Goal: Check status: Check status

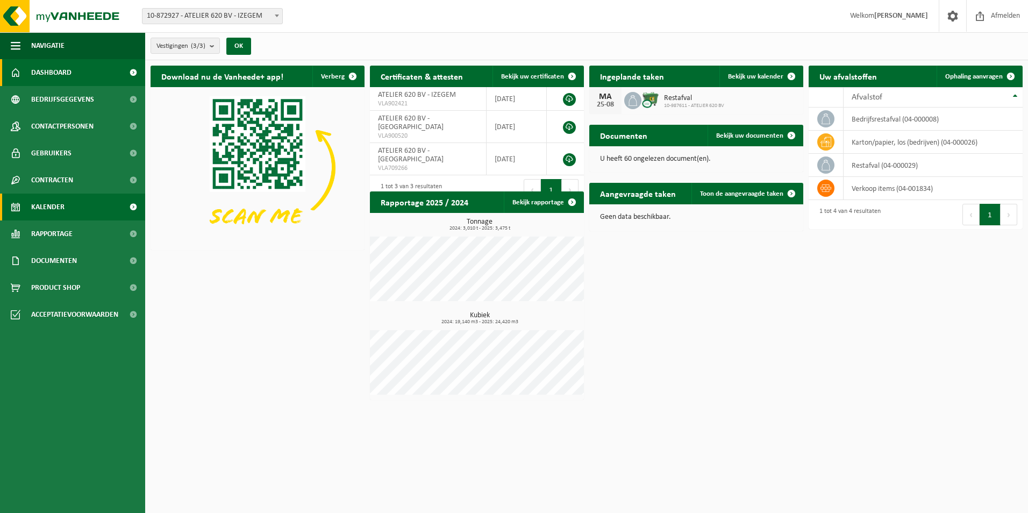
click at [95, 216] on link "Kalender" at bounding box center [72, 207] width 145 height 27
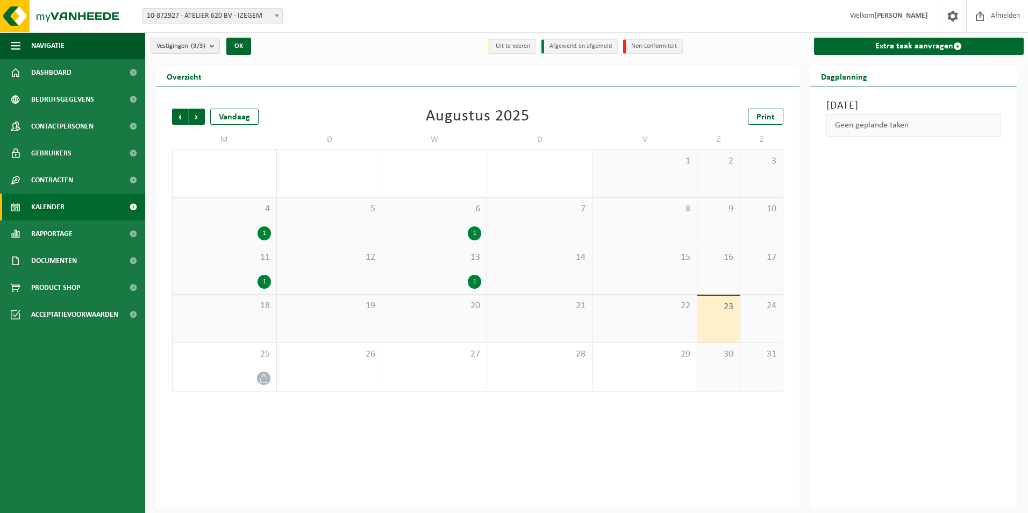
click at [98, 210] on link "Kalender" at bounding box center [72, 207] width 145 height 27
click at [250, 356] on span "25" at bounding box center [224, 355] width 93 height 12
